Goal: Transaction & Acquisition: Purchase product/service

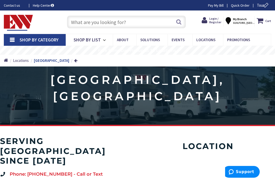
click at [239, 17] on strong "My Branch" at bounding box center [240, 19] width 14 height 4
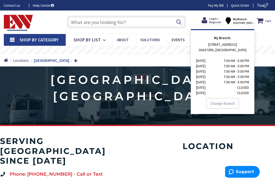
click at [228, 105] on link "Change Branch" at bounding box center [222, 103] width 33 height 11
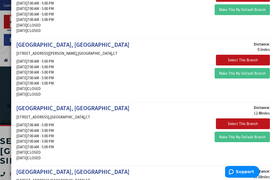
scroll to position [132, 0]
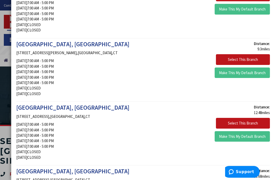
click at [243, 60] on button "Select This Branch" at bounding box center [243, 59] width 54 height 11
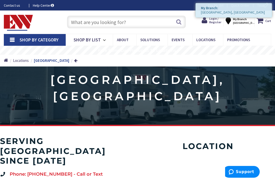
click at [210, 21] on icon at bounding box center [206, 20] width 8 height 9
click at [264, 40] on nav "Shop By Category Conduit and Fittings Cable Tray & Accessories Cable Trays Cabl…" at bounding box center [138, 40] width 268 height 12
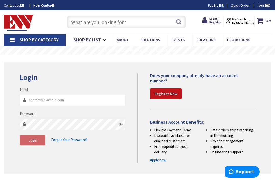
click at [32, 99] on input "Email" at bounding box center [73, 99] width 106 height 11
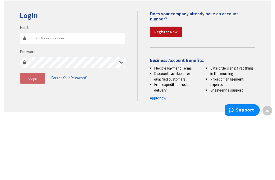
type input "h"
type input "dongennette@yahoo.com"
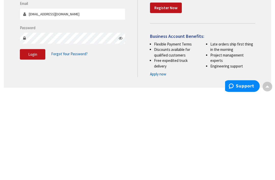
click at [36, 137] on span "Login" at bounding box center [32, 139] width 9 height 5
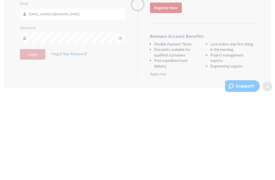
scroll to position [86, 0]
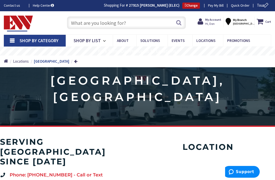
click at [47, 42] on span "Shop By Category" at bounding box center [39, 40] width 39 height 6
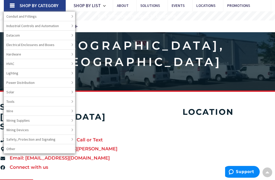
scroll to position [35, 0]
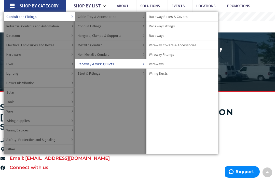
click at [189, 44] on span "Wireway Covers & Accessories" at bounding box center [173, 44] width 48 height 5
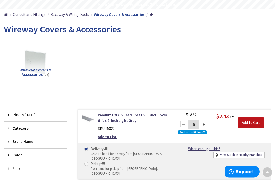
scroll to position [47, 0]
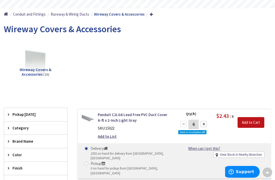
click at [17, 145] on div "Brand Name" at bounding box center [35, 140] width 63 height 13
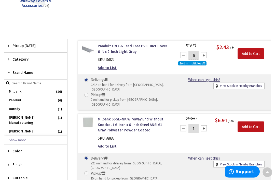
scroll to position [116, 0]
click at [37, 73] on span "Brand Name" at bounding box center [33, 71] width 42 height 5
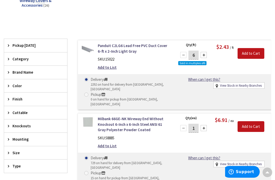
click at [33, 71] on span "Brand Name" at bounding box center [33, 71] width 42 height 5
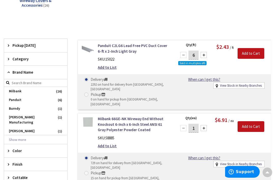
click at [45, 98] on span "Panduit" at bounding box center [35, 99] width 63 height 9
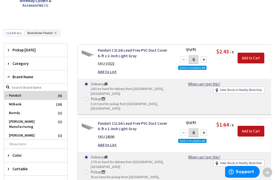
click at [75, 32] on div "Clear all Brand_name : Brand Name: Panduit ✕" at bounding box center [138, 36] width 268 height 14
click at [56, 33] on button "✕" at bounding box center [56, 33] width 6 height 4
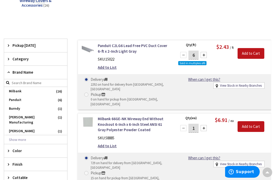
click at [69, 29] on div "Clear all" at bounding box center [138, 33] width 268 height 9
click at [28, 69] on span "Brand Name" at bounding box center [33, 71] width 42 height 5
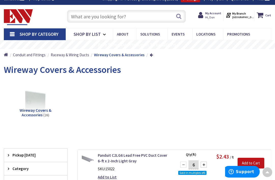
scroll to position [0, 0]
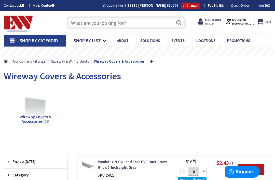
click at [131, 19] on input "text" at bounding box center [126, 22] width 119 height 13
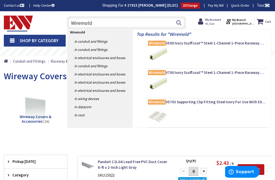
type input "Wiremold"
click at [177, 20] on button "Search" at bounding box center [179, 22] width 7 height 11
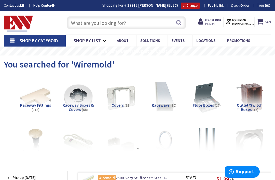
click at [212, 22] on span "Hi, Don" at bounding box center [214, 24] width 16 height 4
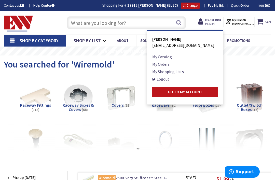
click at [166, 79] on link "Logout" at bounding box center [161, 79] width 17 height 6
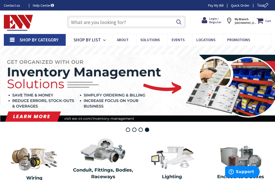
click at [216, 21] on span "Login / Register" at bounding box center [216, 20] width 12 height 7
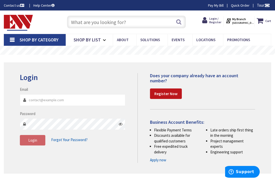
click at [30, 97] on input "Email" at bounding box center [73, 99] width 106 height 11
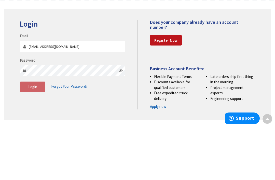
type input "[EMAIL_ADDRESS][DOMAIN_NAME]"
click at [34, 137] on span "Login" at bounding box center [32, 139] width 9 height 5
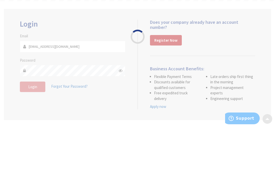
scroll to position [53, 0]
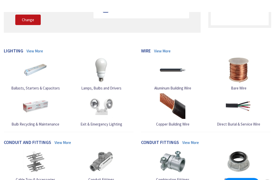
scroll to position [117, 0]
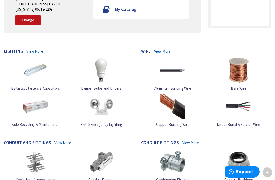
click at [178, 107] on img at bounding box center [173, 106] width 26 height 26
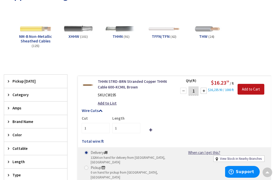
scroll to position [80, 0]
click at [125, 29] on img at bounding box center [121, 29] width 31 height 31
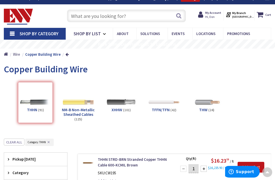
scroll to position [0, 0]
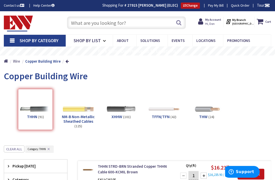
click at [130, 19] on input "text" at bounding box center [126, 22] width 119 height 13
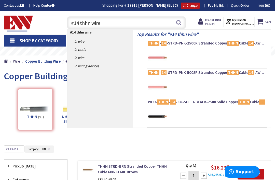
type input "#14 thhn wire"
click at [180, 19] on button "Search" at bounding box center [179, 22] width 7 height 11
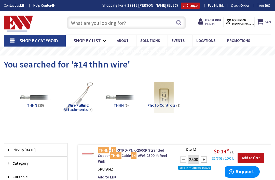
click at [215, 19] on strong "My Account" at bounding box center [214, 20] width 16 height 4
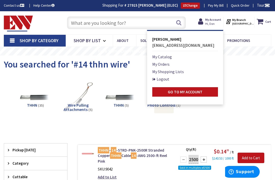
click at [168, 81] on link "Logout" at bounding box center [161, 79] width 17 height 6
